Goal: Task Accomplishment & Management: Manage account settings

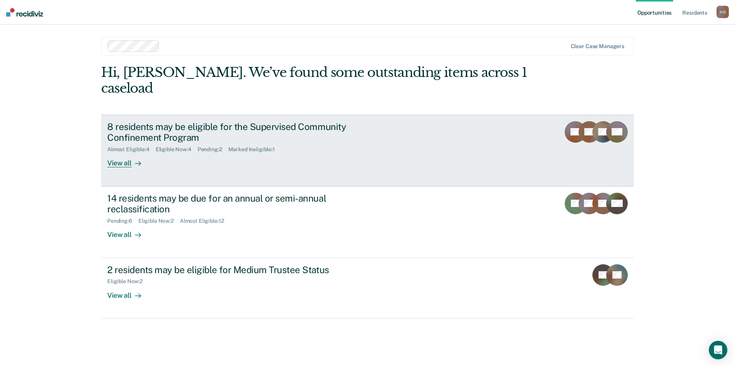
click at [232, 145] on div "8 residents may be eligible for the Supervised Community Confinement Program Al…" at bounding box center [251, 144] width 288 height 47
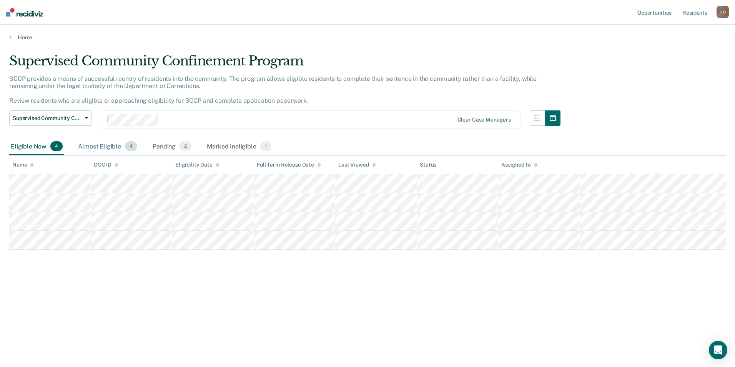
click at [105, 143] on div "Almost Eligible 4" at bounding box center [107, 146] width 62 height 17
click at [173, 141] on div "Pending 2" at bounding box center [172, 146] width 42 height 17
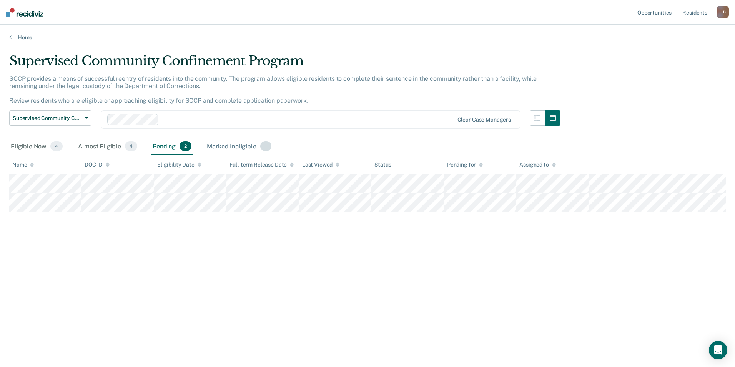
click at [257, 146] on div "Marked Ineligible 1" at bounding box center [239, 146] width 68 height 17
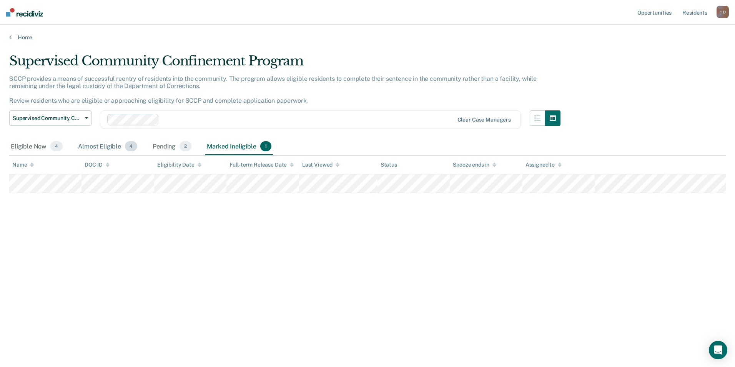
click at [83, 146] on div "Almost Eligible 4" at bounding box center [107, 146] width 62 height 17
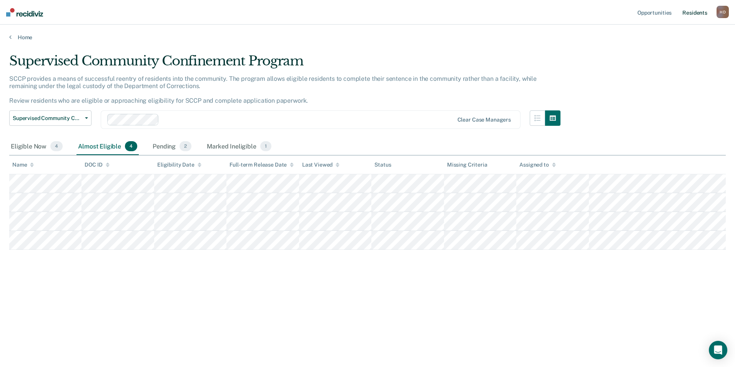
click at [692, 11] on link "Resident s" at bounding box center [695, 12] width 28 height 25
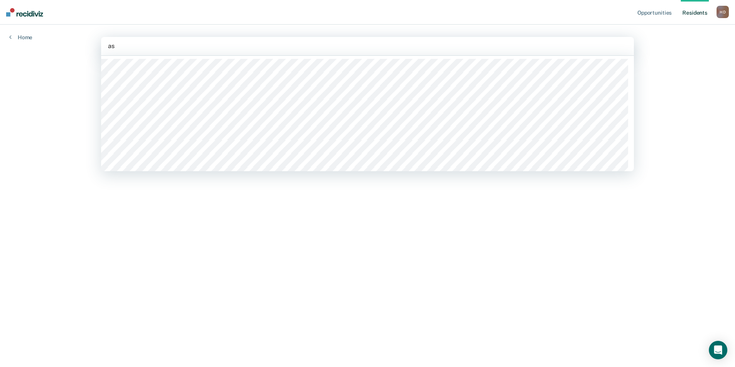
type input "ash"
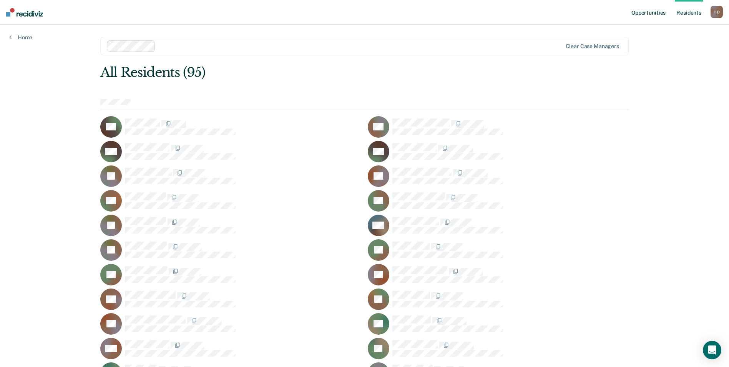
click at [659, 13] on link "Opportunities" at bounding box center [648, 12] width 37 height 25
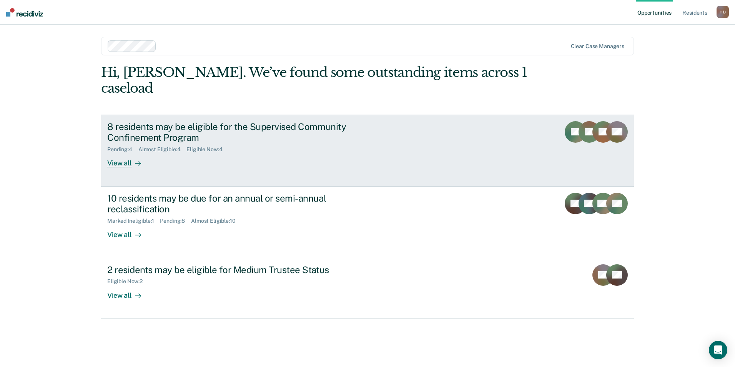
click at [200, 148] on div "8 residents may be eligible for the Supervised Community Confinement Program Pe…" at bounding box center [251, 144] width 288 height 47
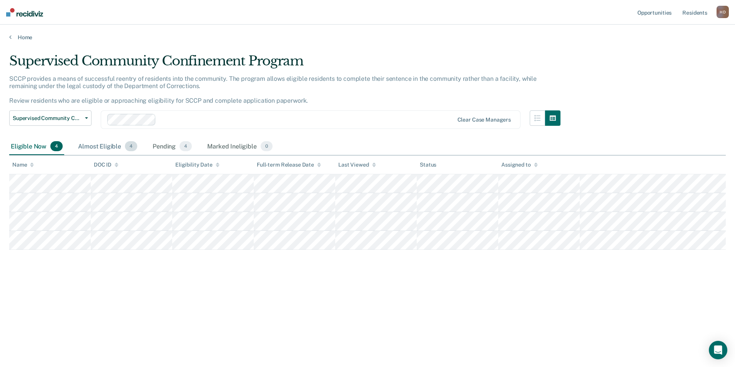
click at [122, 148] on div "Almost Eligible 4" at bounding box center [107, 146] width 62 height 17
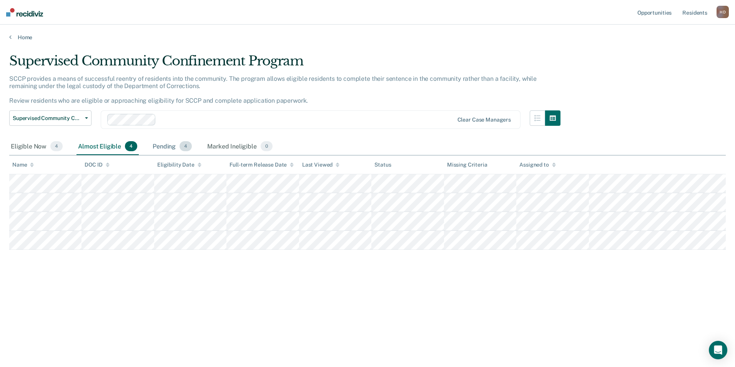
click at [186, 147] on span "4" at bounding box center [185, 146] width 12 height 10
click at [15, 141] on div "Eligible Now 4" at bounding box center [36, 146] width 55 height 17
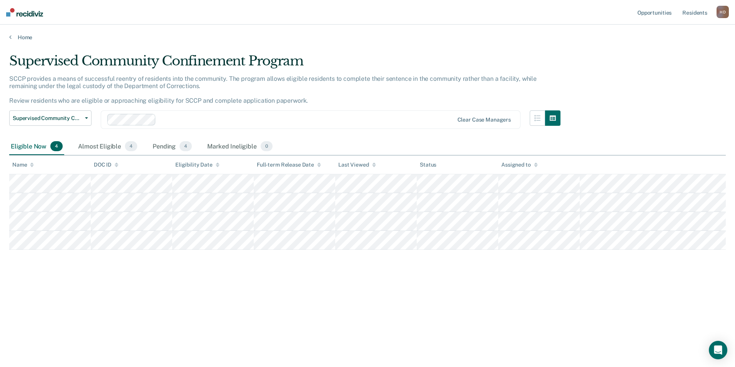
click at [22, 42] on main "Supervised Community Confinement Program SCCP provides a means of successful re…" at bounding box center [367, 203] width 735 height 324
click at [24, 41] on main "Supervised Community Confinement Program SCCP provides a means of successful re…" at bounding box center [367, 203] width 735 height 324
click at [27, 36] on link "Home" at bounding box center [367, 37] width 716 height 7
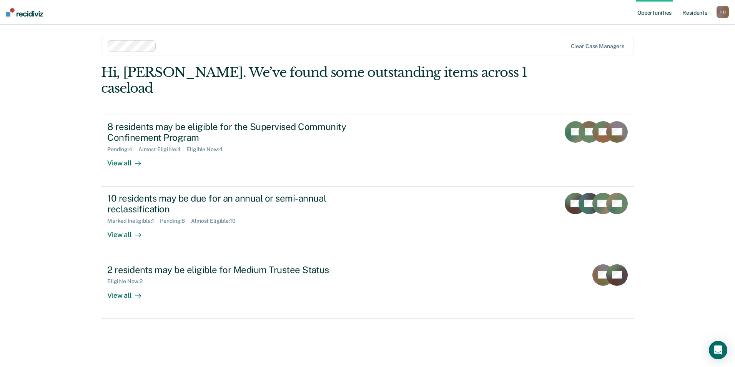
click at [693, 10] on link "Resident s" at bounding box center [695, 12] width 28 height 25
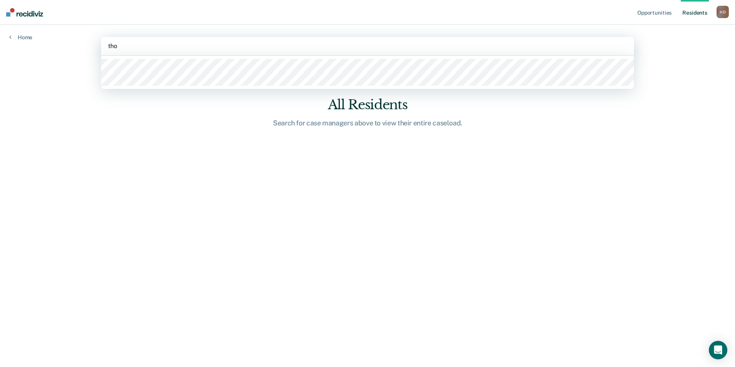
type input "[PERSON_NAME]"
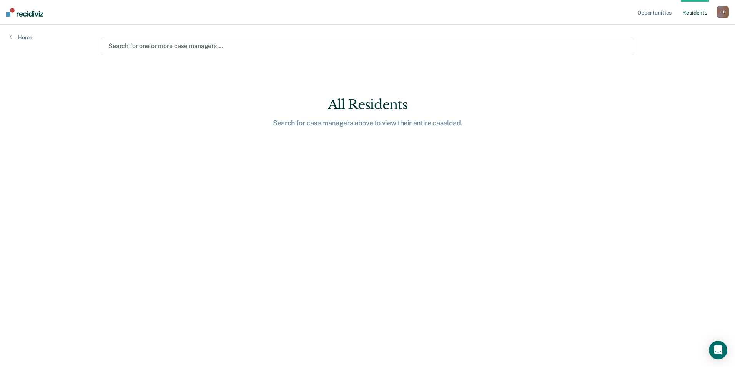
click at [28, 42] on div "Opportunities Resident s [PERSON_NAME] Profile How it works Log Out Home option…" at bounding box center [367, 183] width 735 height 367
click at [28, 37] on link "Home" at bounding box center [20, 37] width 23 height 7
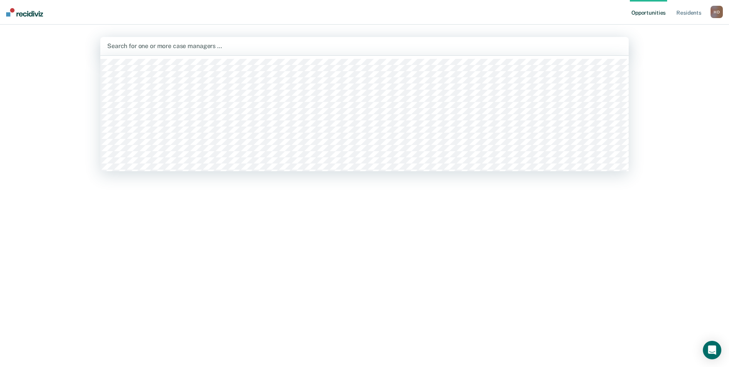
click at [159, 42] on div at bounding box center [364, 46] width 515 height 9
type input "s"
type input "[PERSON_NAME]"
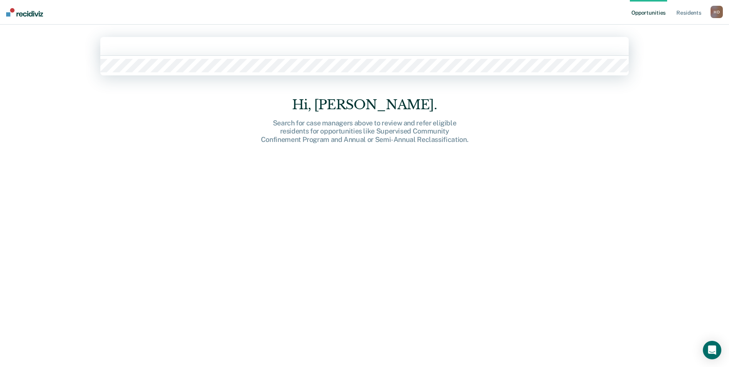
click at [199, 53] on div at bounding box center [364, 46] width 528 height 18
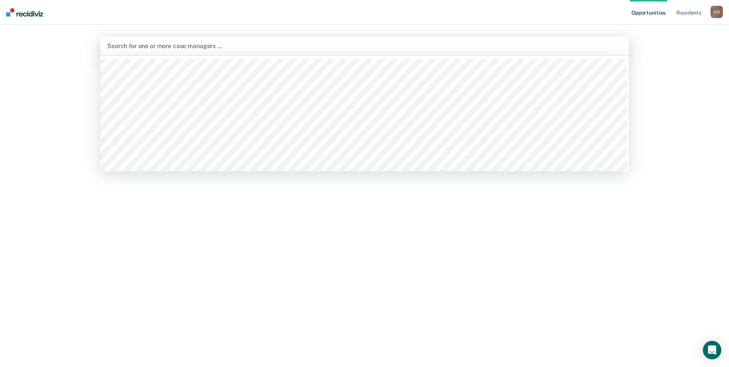
click at [194, 47] on div at bounding box center [364, 46] width 515 height 9
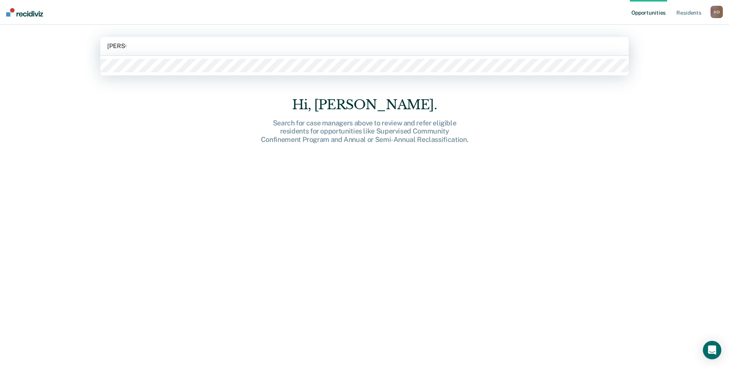
type input "[PERSON_NAME]"
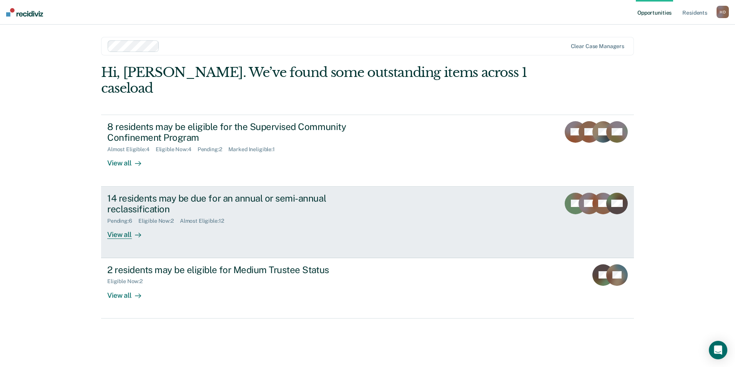
click at [229, 209] on div "14 residents may be due for an annual or semi-annual reclassification Pending :…" at bounding box center [251, 216] width 288 height 47
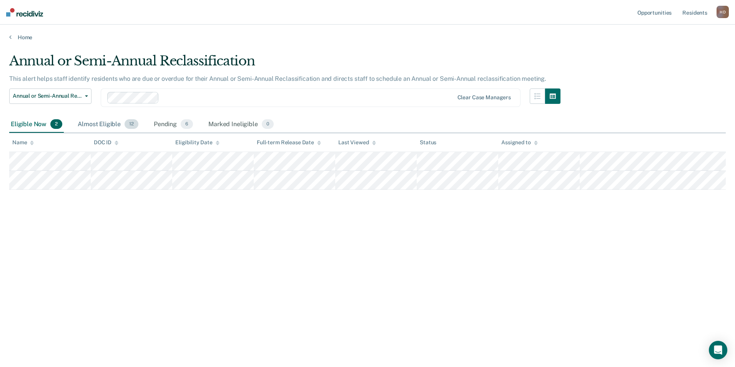
click at [126, 124] on span "12" at bounding box center [132, 124] width 14 height 10
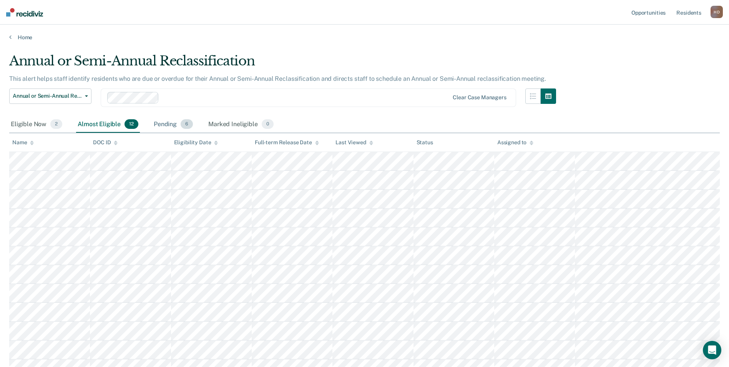
click at [188, 121] on span "6" at bounding box center [187, 124] width 12 height 10
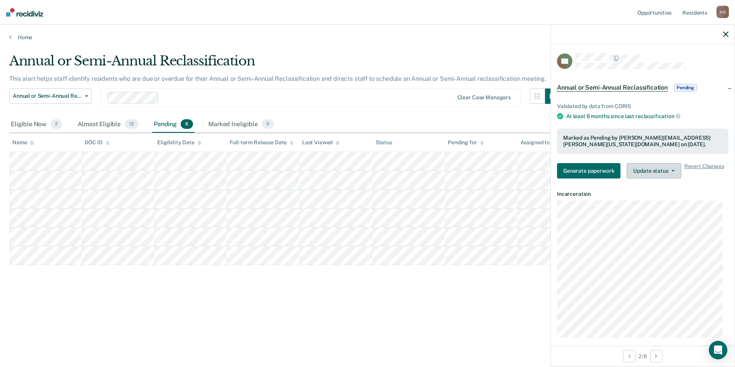
click at [670, 174] on button "Update status" at bounding box center [653, 170] width 54 height 15
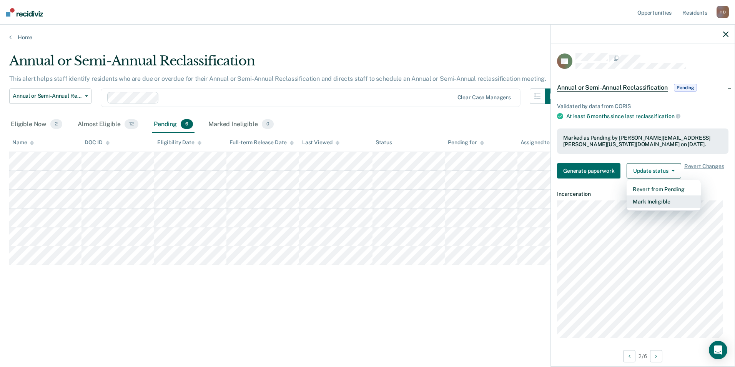
click at [656, 198] on button "Mark Ineligible" at bounding box center [663, 201] width 74 height 12
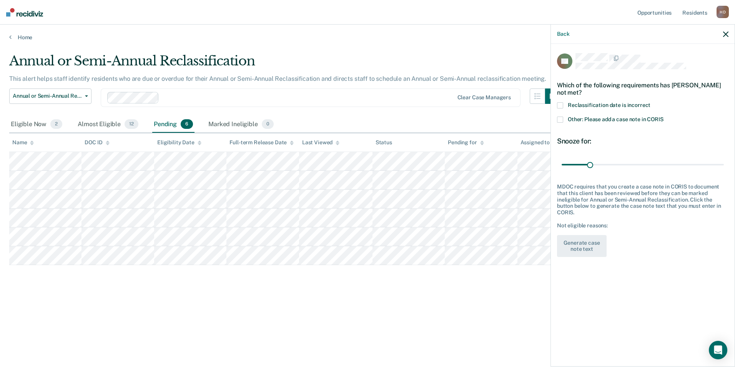
click at [560, 102] on span at bounding box center [560, 105] width 6 height 6
click at [650, 102] on input "Reclassification date is incorrect" at bounding box center [650, 102] width 0 height 0
drag, startPoint x: 588, startPoint y: 157, endPoint x: 668, endPoint y: 163, distance: 80.1
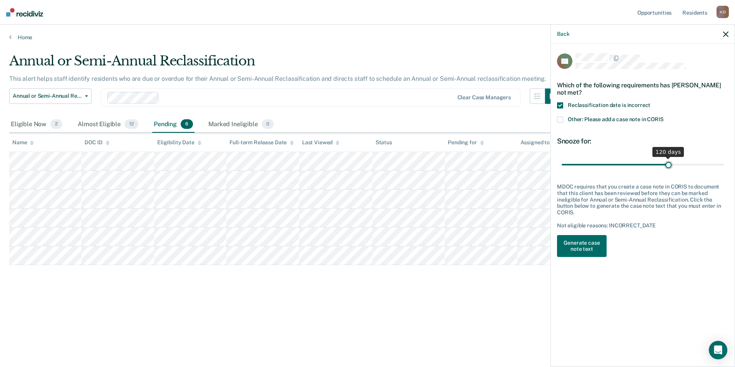
type input "120"
click at [668, 163] on input "range" at bounding box center [643, 164] width 162 height 13
click at [580, 235] on button "Generate case note text" at bounding box center [582, 246] width 50 height 22
